Goal: Task Accomplishment & Management: Manage account settings

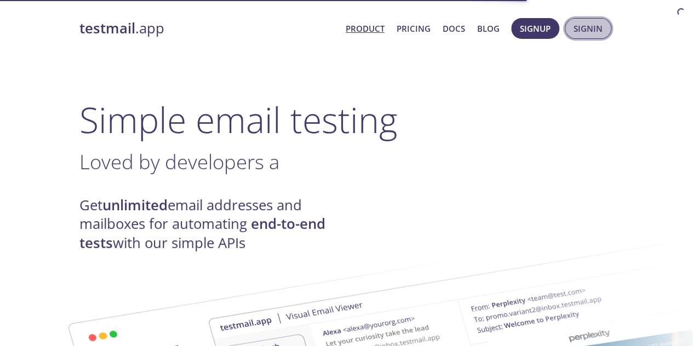
click at [573, 30] on button "Signin" at bounding box center [588, 28] width 47 height 21
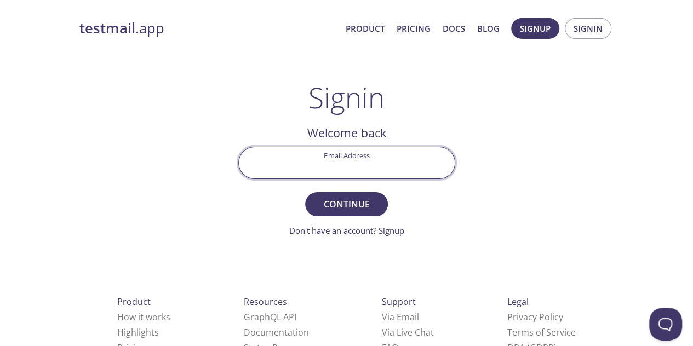
click at [373, 159] on input "Email Address" at bounding box center [347, 162] width 216 height 31
paste input "vgx1n2w"
type input "vgx1n2w"
click at [305, 192] on button "Continue" at bounding box center [346, 204] width 82 height 24
click at [373, 159] on input "Invalid Email Address" at bounding box center [347, 162] width 216 height 31
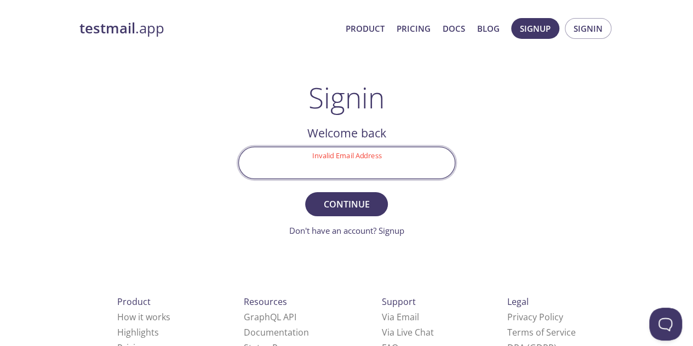
type input "[EMAIL_ADDRESS][DOMAIN_NAME]"
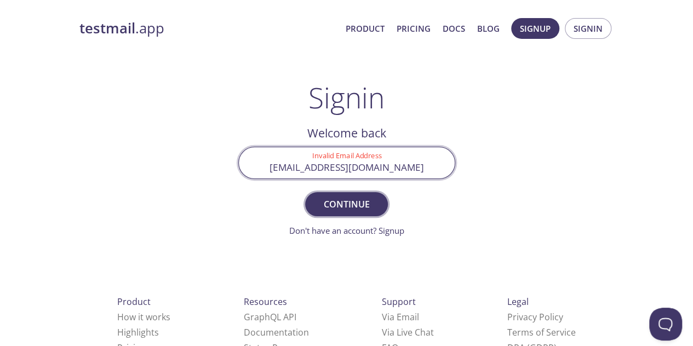
click at [305, 192] on button "Continue" at bounding box center [346, 204] width 82 height 24
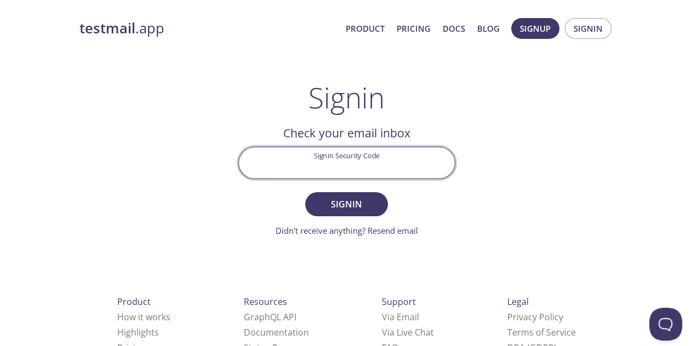
click at [304, 148] on input "Signin Security Code" at bounding box center [347, 162] width 216 height 31
paste input "ZXZ8RJ7"
type input "ZXZ8RJ7"
click at [305, 192] on button "Signin" at bounding box center [346, 204] width 82 height 24
